Goal: Task Accomplishment & Management: Manage account settings

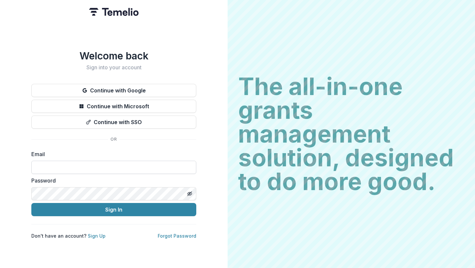
click at [104, 161] on input at bounding box center [113, 167] width 165 height 13
type input "**********"
click at [189, 191] on icon "Toggle password visibility" at bounding box center [189, 193] width 5 height 5
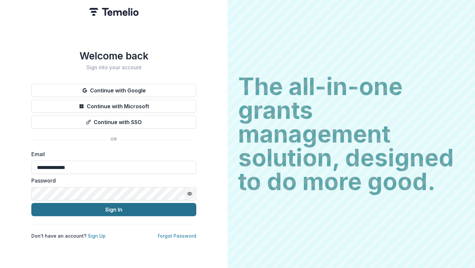
click at [171, 209] on button "Sign In" at bounding box center [113, 209] width 165 height 13
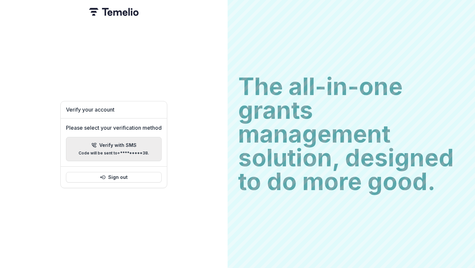
click at [127, 146] on div "Verify with SMS Code will be sent to +*********38 ." at bounding box center [113, 148] width 71 height 13
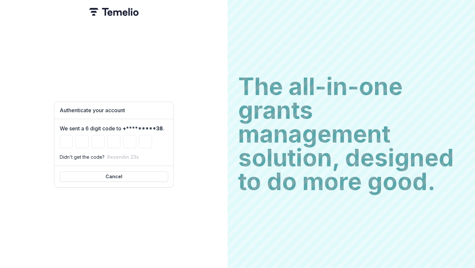
type input "*"
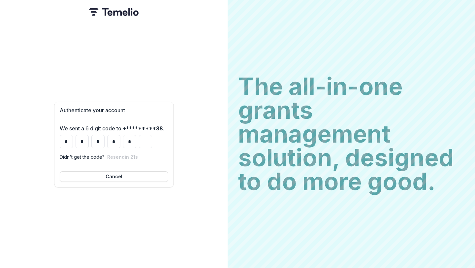
type input "*"
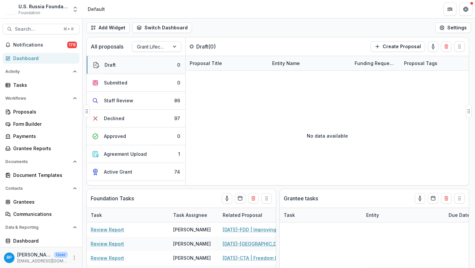
select select "**********"
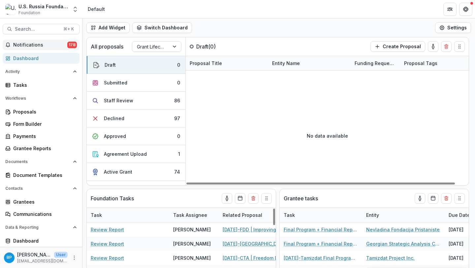
click at [59, 43] on span "Notifications" at bounding box center [40, 45] width 54 height 6
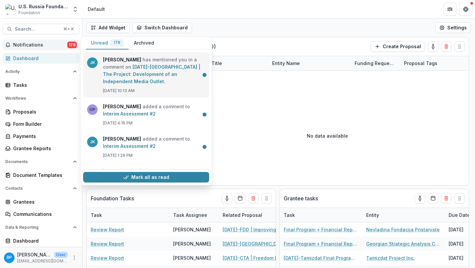
click at [151, 69] on link "23-DEC-15-Uarzazat | The Project: Development of an Independent Media Outlet" at bounding box center [152, 74] width 98 height 20
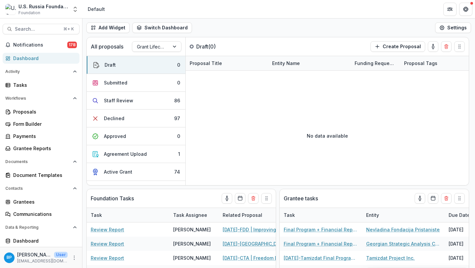
scroll to position [15, 0]
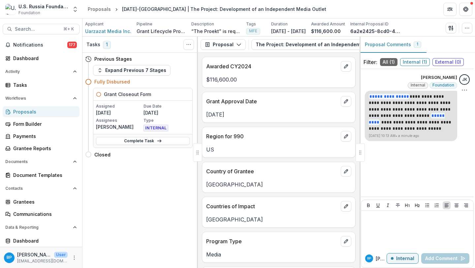
click at [395, 125] on p "**********" at bounding box center [411, 112] width 84 height 39
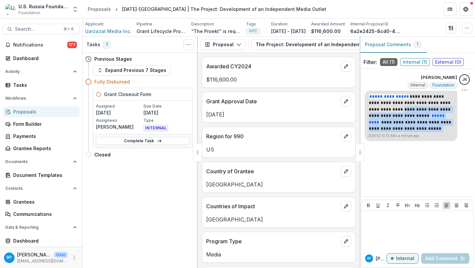
drag, startPoint x: 394, startPoint y: 127, endPoint x: 389, endPoint y: 110, distance: 17.6
click at [389, 110] on p "**********" at bounding box center [411, 112] width 84 height 39
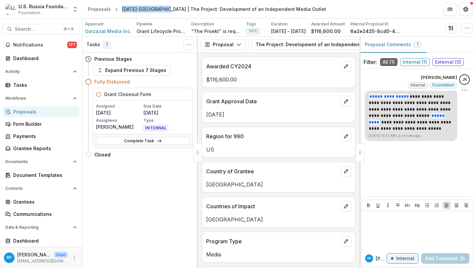
copy div "23-DEC-15-Uarzazat"
drag, startPoint x: 167, startPoint y: 8, endPoint x: 121, endPoint y: 8, distance: 45.8
click at [122, 8] on div "23-DEC-15-Uarzazat | The Project: Development of an Independent Media Outlet" at bounding box center [224, 9] width 204 height 7
click at [121, 35] on div "Applicant Uarzazat Media Inc. Pipeline Grant Lifecycle Process Description “The…" at bounding box center [278, 27] width 392 height 18
click at [120, 32] on span "Uarzazat Media Inc." at bounding box center [108, 31] width 46 height 7
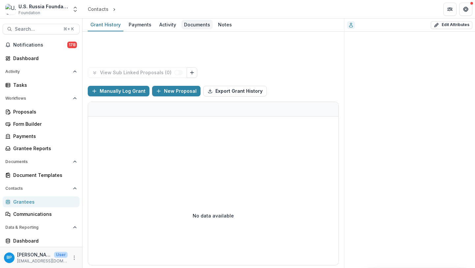
click at [199, 24] on div "Documents" at bounding box center [196, 25] width 31 height 10
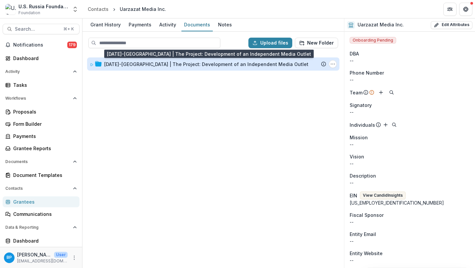
click at [193, 61] on div "23-DEC-15-Uarzazat | The Project: Development of an Independent Media Outlet" at bounding box center [206, 64] width 204 height 7
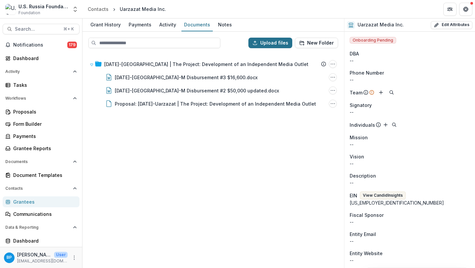
click at [273, 42] on button "Upload files" at bounding box center [270, 43] width 44 height 11
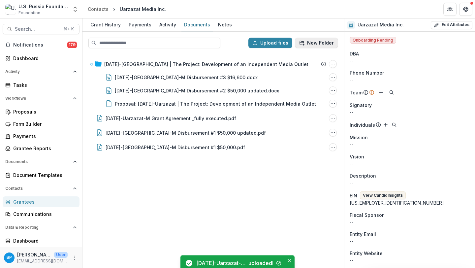
click at [328, 46] on button "New Folder" at bounding box center [316, 43] width 43 height 11
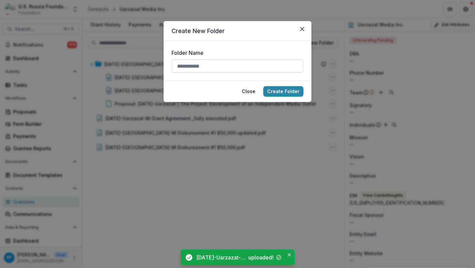
click at [220, 64] on input "Folder Name" at bounding box center [237, 65] width 132 height 13
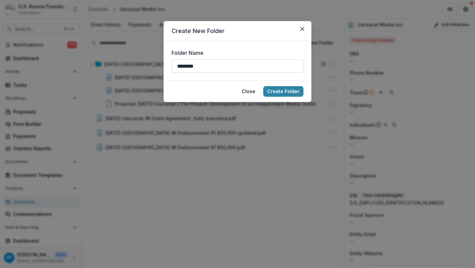
type input "**********"
click at [289, 91] on button "Create Folder" at bounding box center [283, 91] width 40 height 11
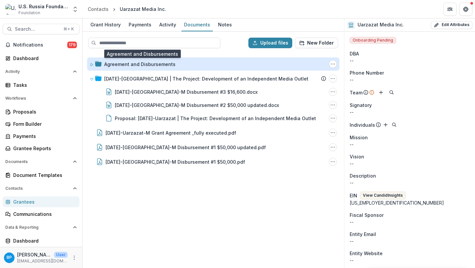
click at [148, 63] on div "Agreement and Disbursements" at bounding box center [139, 64] width 71 height 7
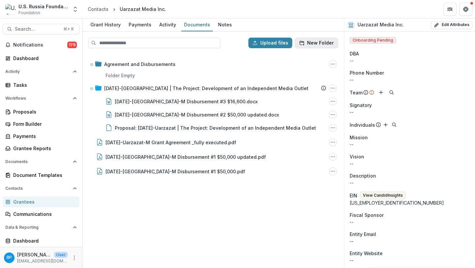
click at [321, 43] on button "New Folder" at bounding box center [316, 43] width 43 height 11
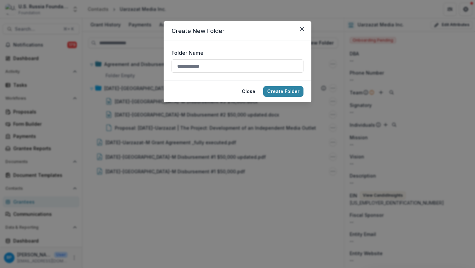
click at [211, 59] on div "Folder Name" at bounding box center [237, 61] width 132 height 24
click at [209, 69] on input "Folder Name" at bounding box center [237, 65] width 132 height 13
type input "**********"
click at [284, 90] on button "Create Folder" at bounding box center [283, 91] width 40 height 11
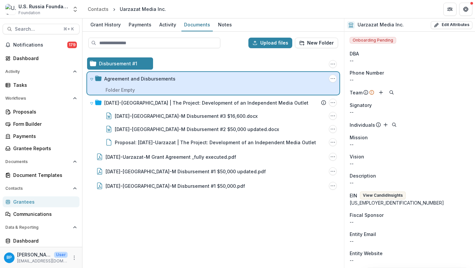
drag, startPoint x: 121, startPoint y: 61, endPoint x: 129, endPoint y: 77, distance: 18.4
click at [129, 77] on div "Upload files New Folder Disbursement #1 Folder Options Rename Add Subfolder Del…" at bounding box center [212, 150] width 261 height 236
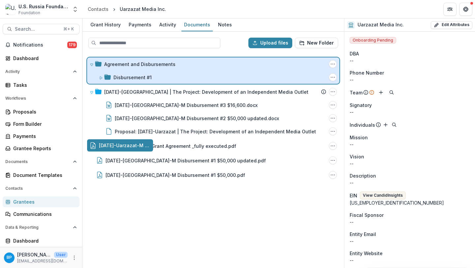
drag, startPoint x: 162, startPoint y: 148, endPoint x: 149, endPoint y: 63, distance: 85.6
click at [149, 63] on div "Upload files New Folder Agreement and Disbursements Folder Options Rename Add S…" at bounding box center [212, 150] width 261 height 236
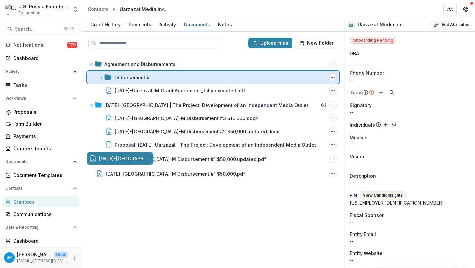
drag, startPoint x: 162, startPoint y: 159, endPoint x: 151, endPoint y: 79, distance: 80.2
click at [151, 79] on div "Upload files New Folder Agreement and Disbursements Folder Options Rename Add S…" at bounding box center [212, 150] width 261 height 236
drag, startPoint x: 164, startPoint y: 160, endPoint x: 164, endPoint y: 80, distance: 79.1
click at [164, 80] on div "Upload files New Folder Agreement and Disbursements Folder Options Rename Add S…" at bounding box center [212, 150] width 261 height 236
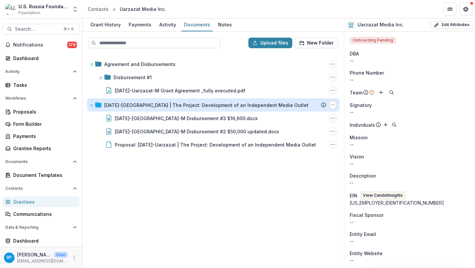
click at [145, 103] on div "23-DEC-15-Uarzazat | The Project: Development of an Independent Media Outlet" at bounding box center [206, 105] width 204 height 7
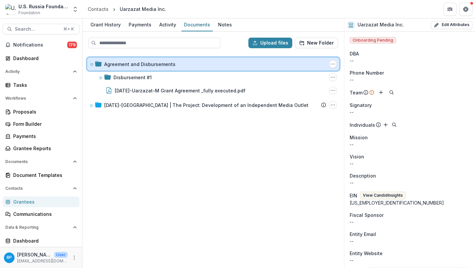
click at [139, 60] on div "Agreement and Disbursements Folder Options Rename Add Subfolder Delete" at bounding box center [213, 63] width 252 height 13
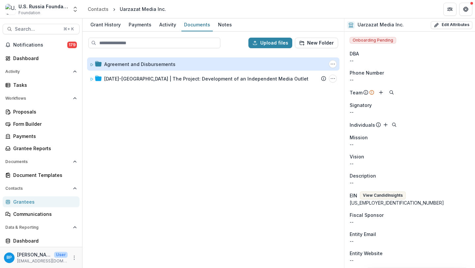
click at [139, 61] on div "Agreement and Disbursements" at bounding box center [139, 64] width 71 height 7
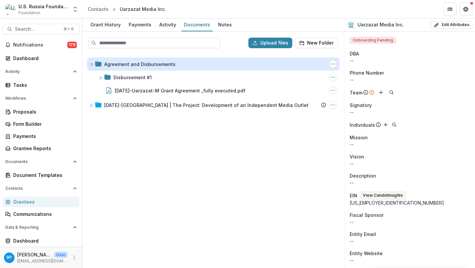
click at [136, 64] on div "Agreement and Disbursements" at bounding box center [139, 64] width 71 height 7
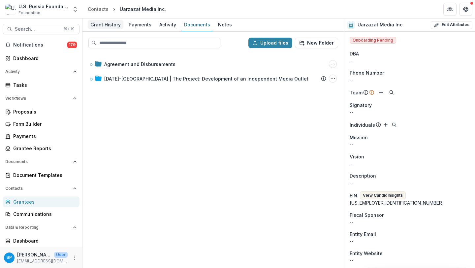
click at [113, 24] on div "Grant History" at bounding box center [106, 25] width 36 height 10
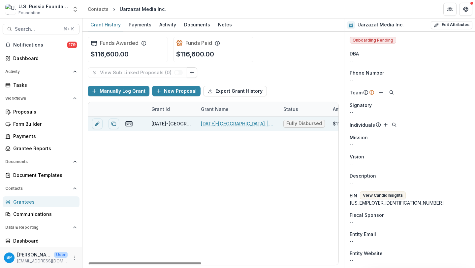
click at [256, 123] on link "23-DEC-15-Uarzazat | The Project: Development of an Independent Media Outlet" at bounding box center [238, 123] width 75 height 7
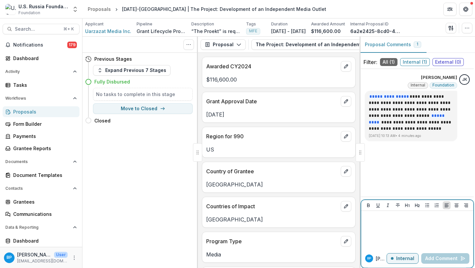
click at [395, 224] on div at bounding box center [417, 229] width 107 height 33
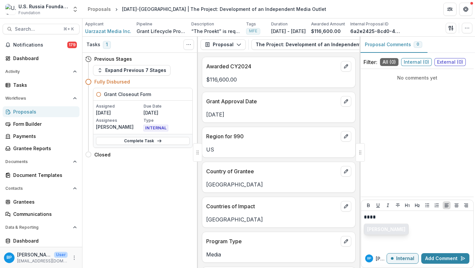
click at [383, 226] on button "Gennady Podolny" at bounding box center [386, 229] width 44 height 11
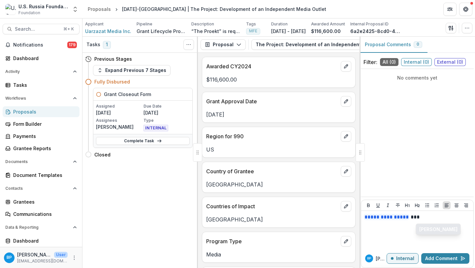
click at [429, 226] on button "Jemile Kelderman" at bounding box center [438, 229] width 44 height 11
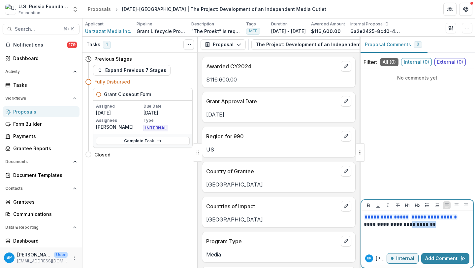
drag, startPoint x: 450, startPoint y: 227, endPoint x: 408, endPoint y: 224, distance: 41.6
click at [408, 224] on p "**********" at bounding box center [417, 220] width 107 height 15
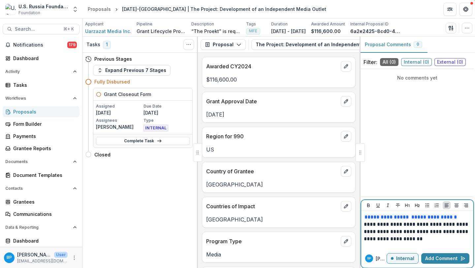
drag, startPoint x: 453, startPoint y: 262, endPoint x: 347, endPoint y: 227, distance: 111.8
click at [347, 227] on div "Tasks 1 Show Cancelled Tasks Previous Stages Expand Previous 7 Stages Fully Dis…" at bounding box center [278, 152] width 392 height 231
click at [365, 224] on p "**********" at bounding box center [417, 227] width 107 height 29
click at [367, 224] on p "**********" at bounding box center [417, 227] width 107 height 29
click at [435, 237] on p "**********" at bounding box center [417, 227] width 107 height 29
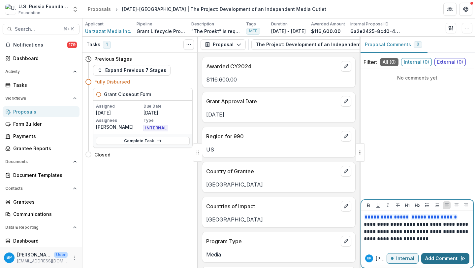
click at [436, 259] on button "Add Comment" at bounding box center [445, 258] width 48 height 11
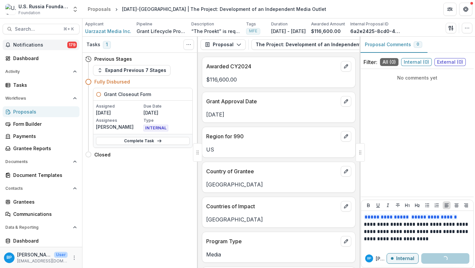
click at [45, 41] on button "Notifications 179" at bounding box center [41, 45] width 77 height 11
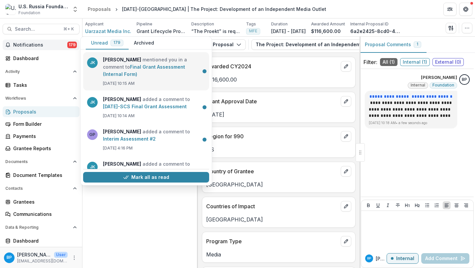
click at [130, 69] on link "Final Grant Assessment (Internal Form)" at bounding box center [144, 70] width 82 height 13
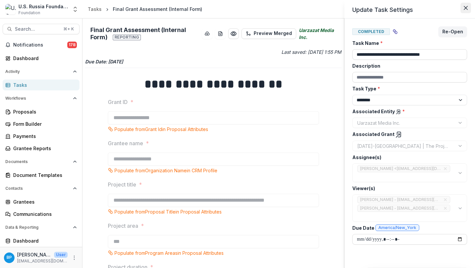
click at [464, 10] on button "Close" at bounding box center [465, 8] width 11 height 11
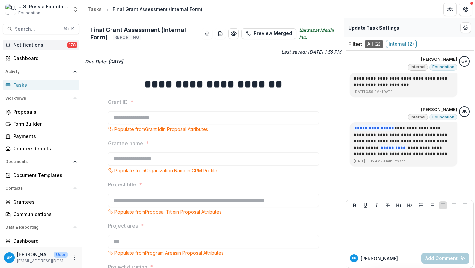
click at [32, 46] on span "Notifications" at bounding box center [40, 45] width 54 height 6
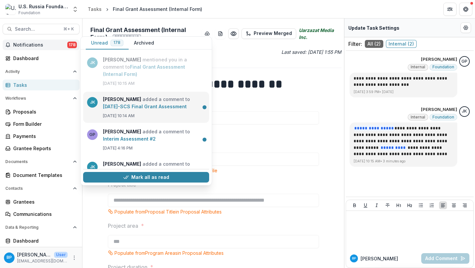
click at [158, 109] on link "23-APR-19-SCS Final Grant Assessment" at bounding box center [145, 107] width 84 height 6
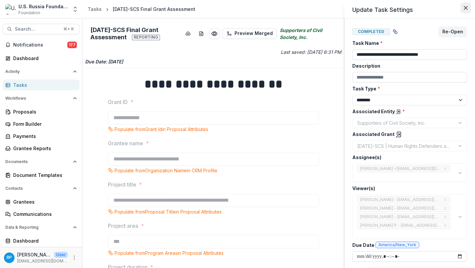
click at [467, 8] on icon "Close" at bounding box center [465, 8] width 4 height 4
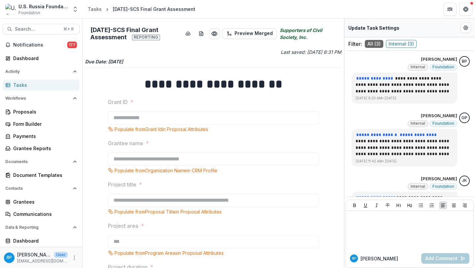
click at [30, 81] on div "Tasks" at bounding box center [43, 84] width 61 height 7
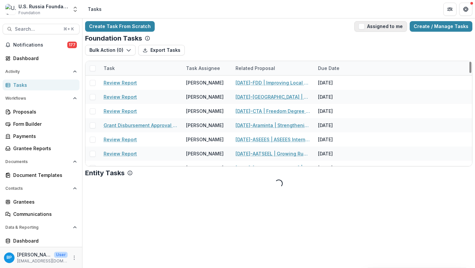
click at [387, 35] on div "Foundation Tasks" at bounding box center [278, 38] width 387 height 8
click at [386, 26] on button "Assigned to me" at bounding box center [380, 26] width 53 height 11
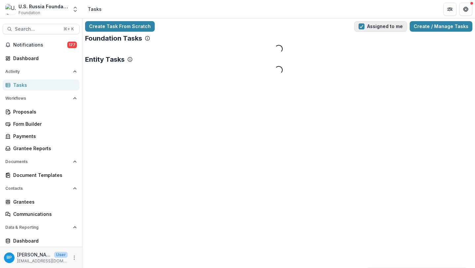
click at [364, 27] on span "button" at bounding box center [361, 26] width 6 height 6
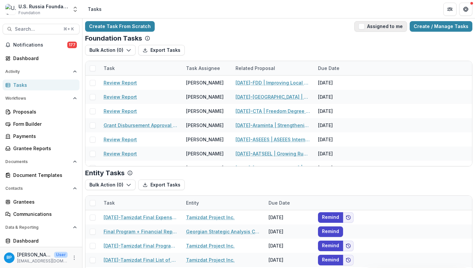
click at [363, 27] on span "button" at bounding box center [361, 26] width 6 height 6
